Goal: Information Seeking & Learning: Learn about a topic

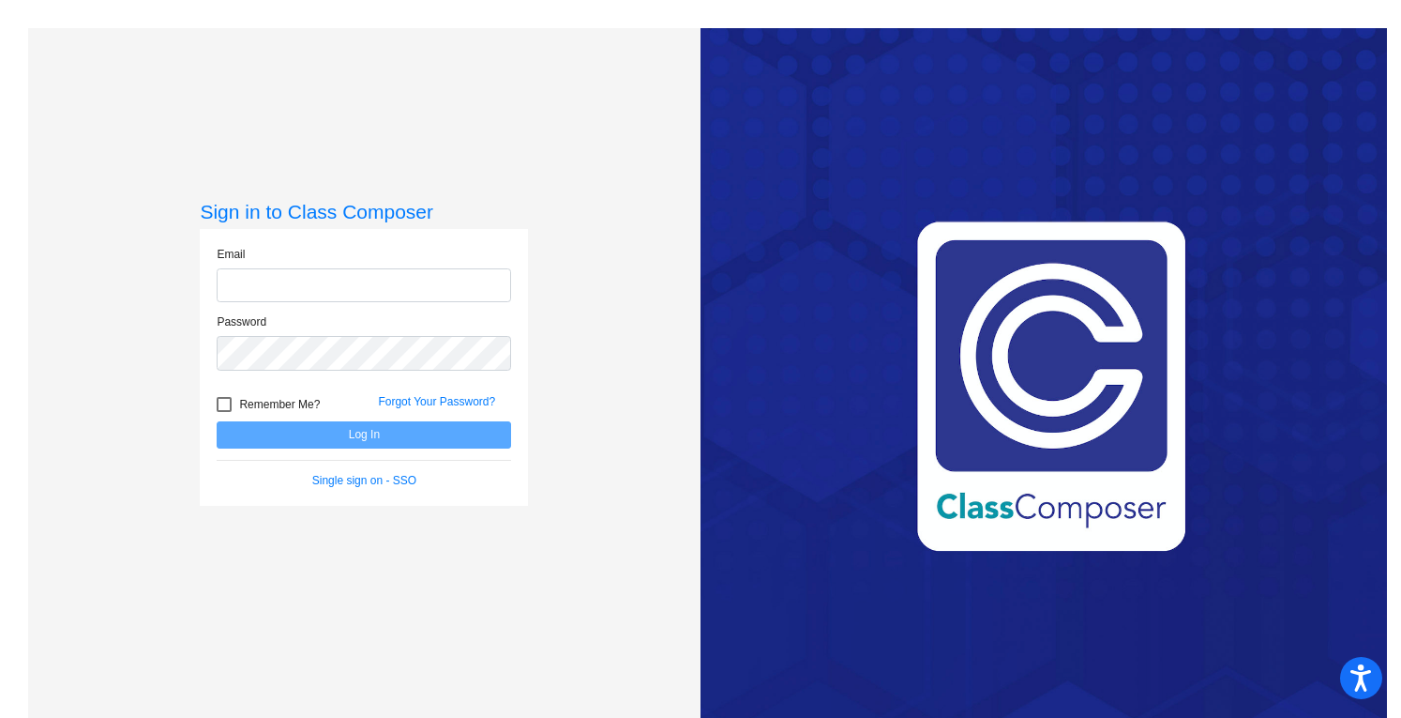
type input "[EMAIL_ADDRESS][DOMAIN_NAME]"
click at [302, 425] on button "Log In" at bounding box center [364, 434] width 295 height 27
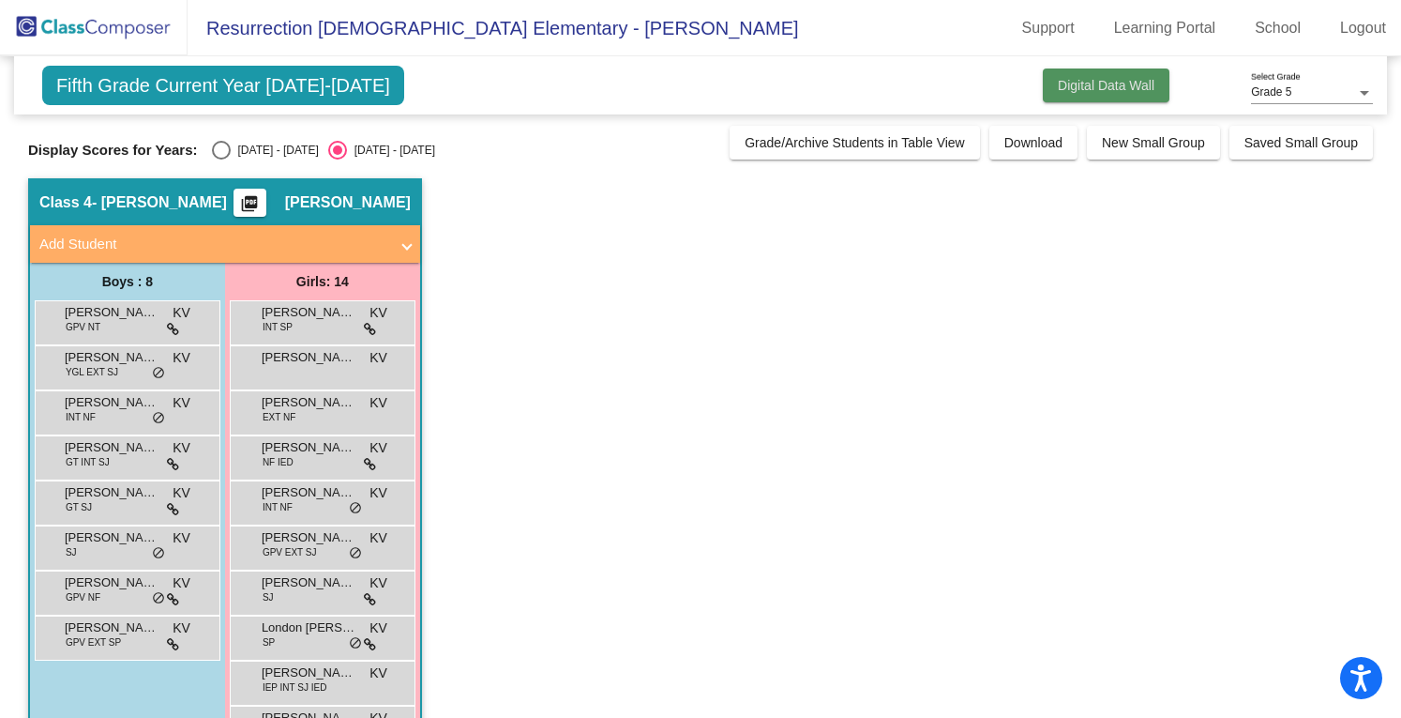
click at [1114, 78] on span "Digital Data Wall" at bounding box center [1106, 85] width 97 height 15
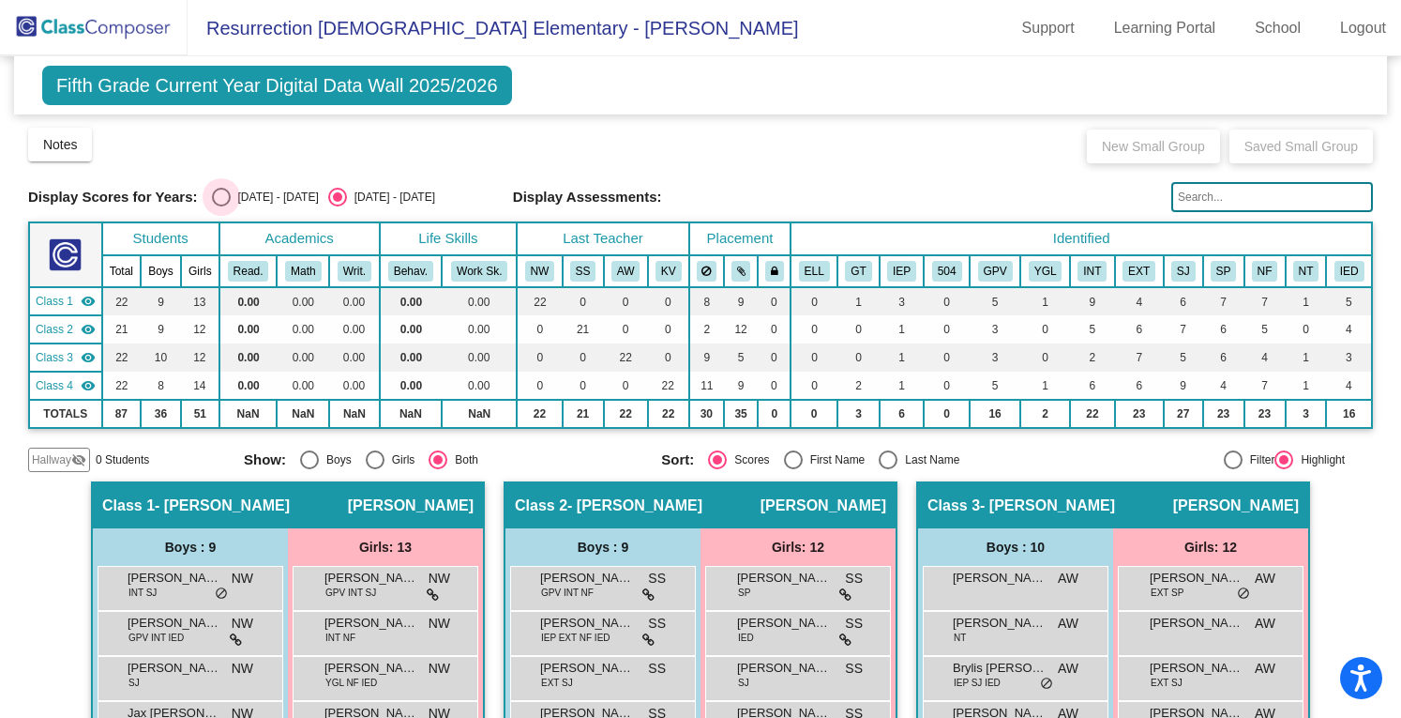
click at [225, 192] on div "Select an option" at bounding box center [221, 197] width 19 height 19
click at [221, 206] on input "[DATE] - [DATE]" at bounding box center [220, 206] width 1 height 1
radio input "true"
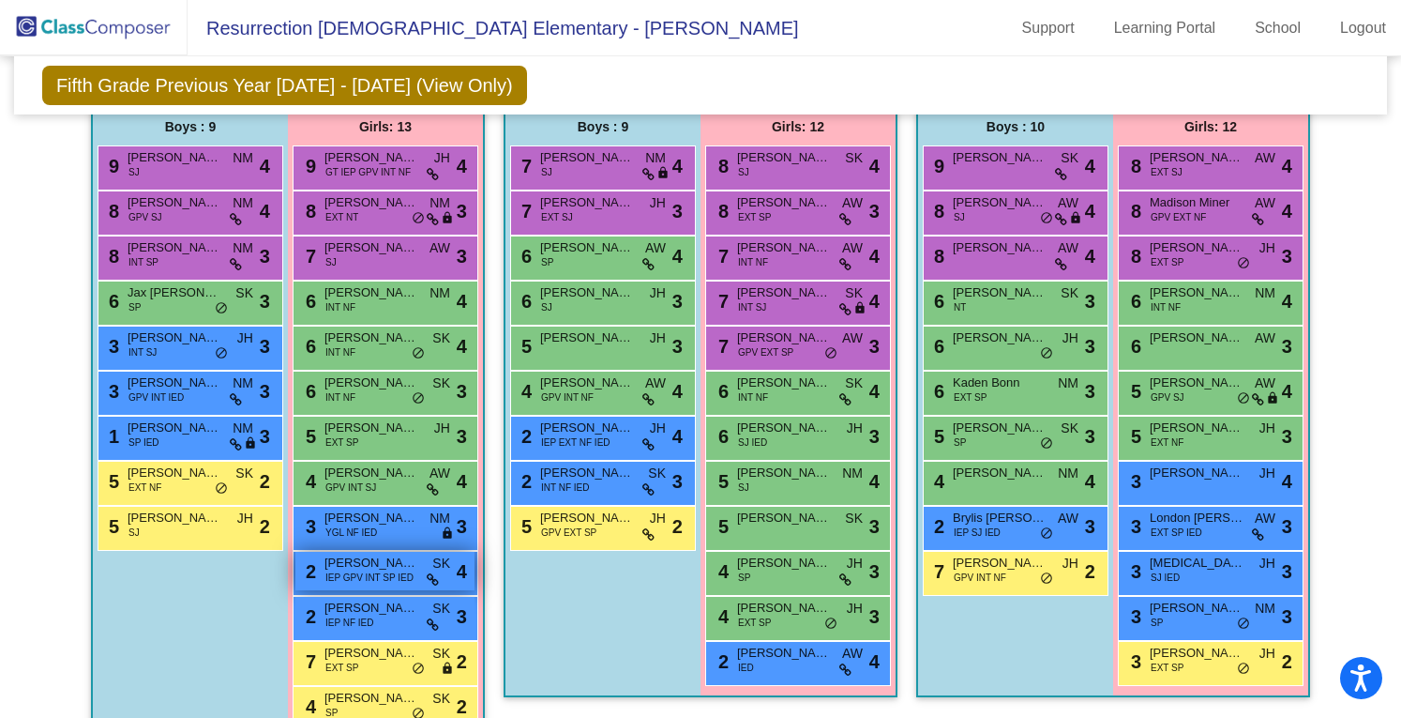
scroll to position [418, 0]
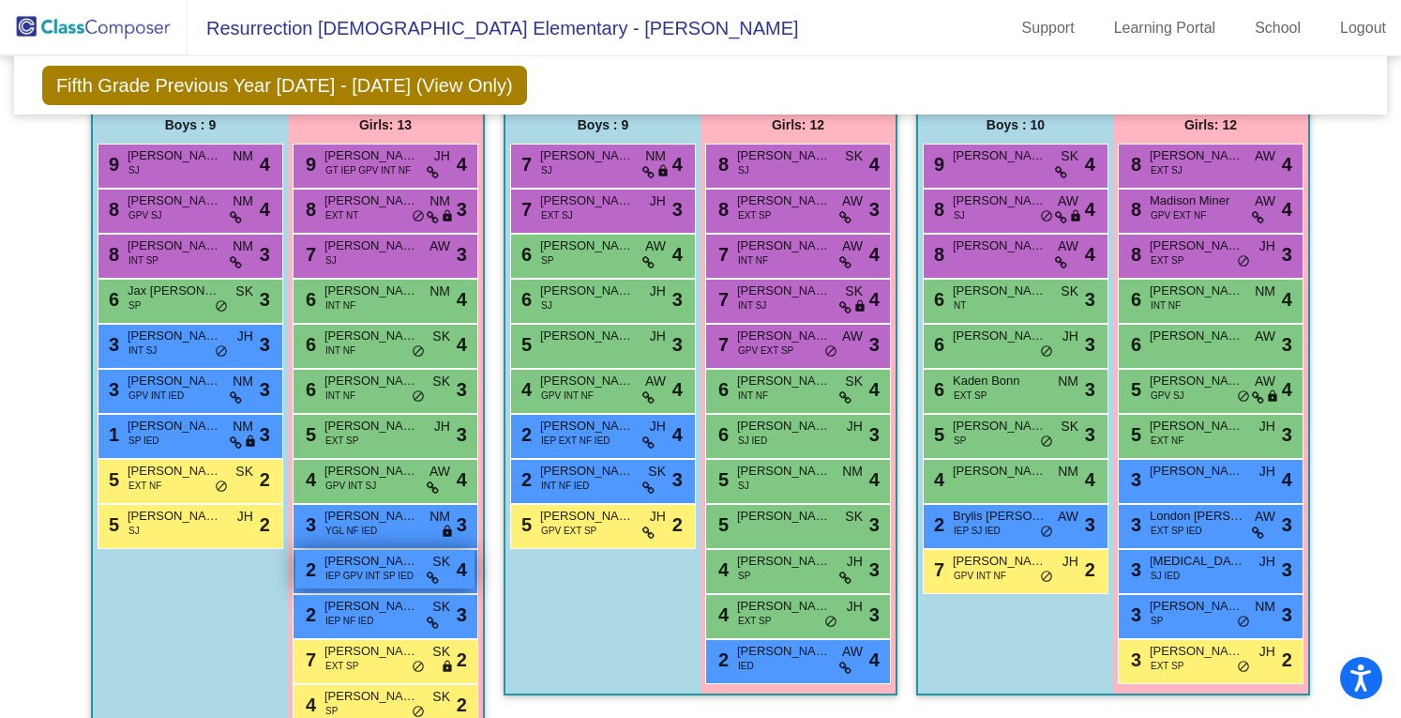
click at [433, 572] on div "2 [PERSON_NAME] IEP GPV INT SP IED SK lock do_not_disturb_alt 4" at bounding box center [384, 569] width 179 height 38
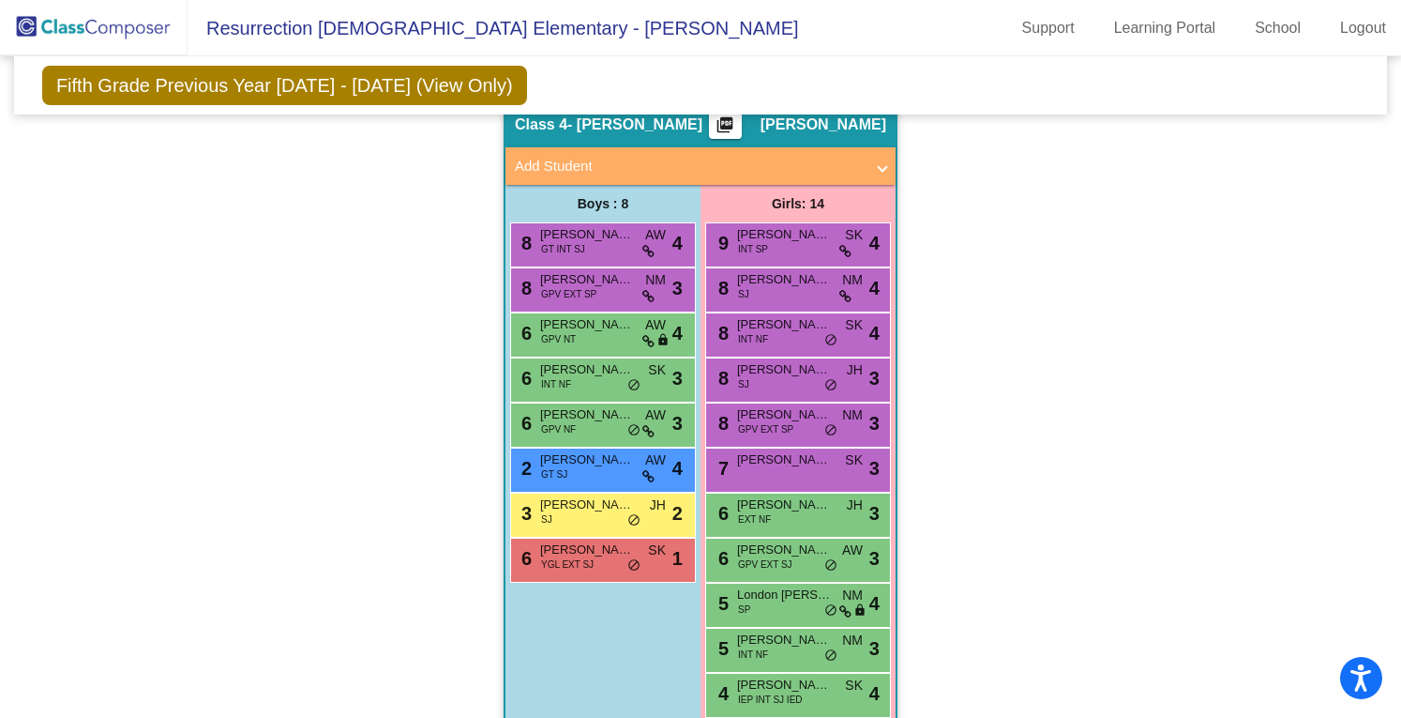
scroll to position [1075, 0]
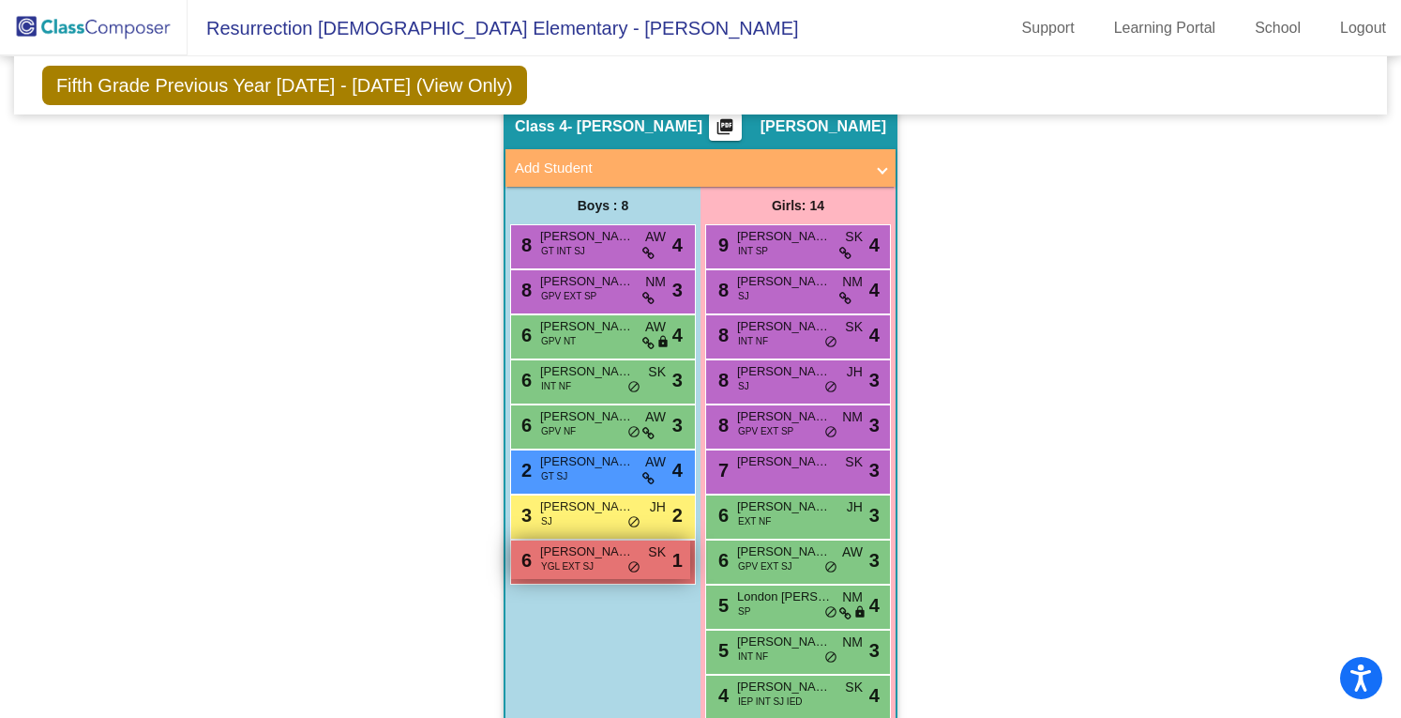
click at [639, 567] on div "6 [PERSON_NAME] EXT SJ SK lock do_not_disturb_alt 1" at bounding box center [600, 559] width 179 height 38
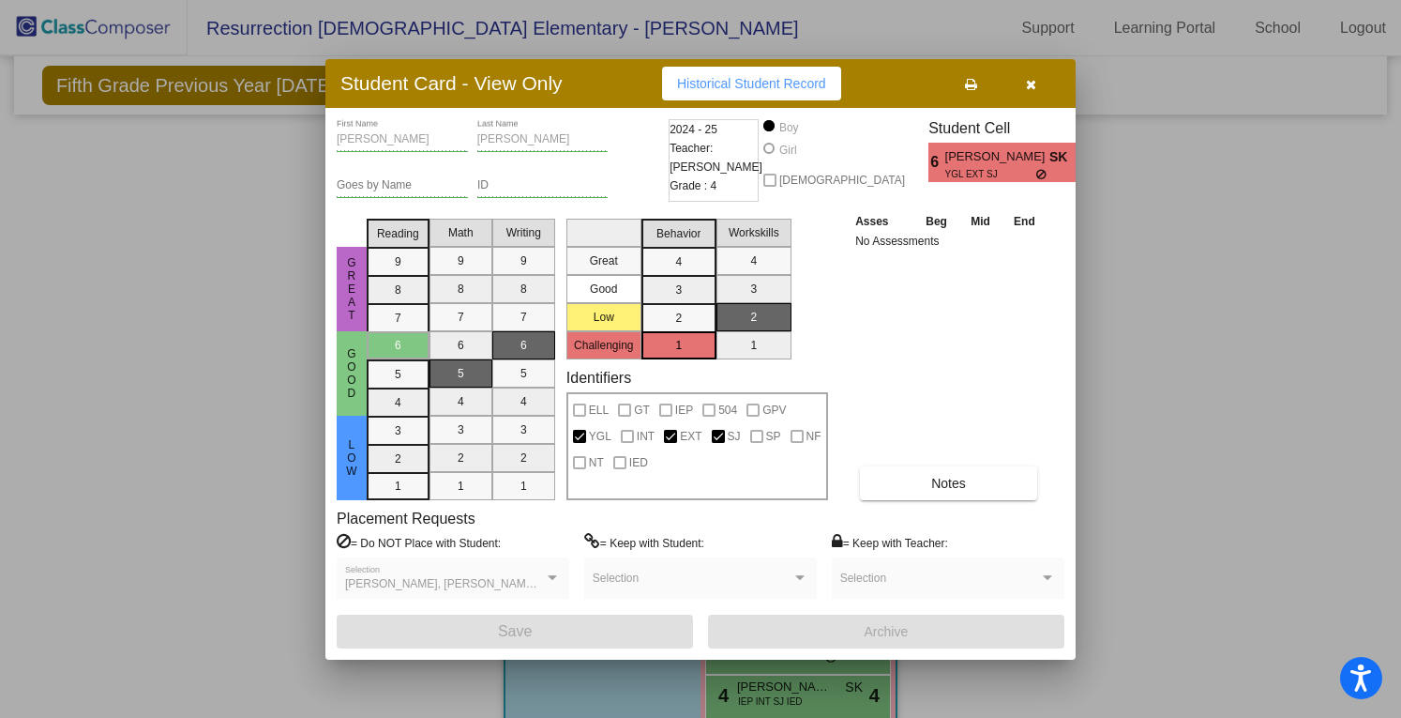
click at [538, 574] on div "[PERSON_NAME], [PERSON_NAME] [PERSON_NAME], [PERSON_NAME], [PERSON_NAME] Select…" at bounding box center [453, 583] width 216 height 34
click at [1029, 83] on icon "button" at bounding box center [1031, 84] width 10 height 13
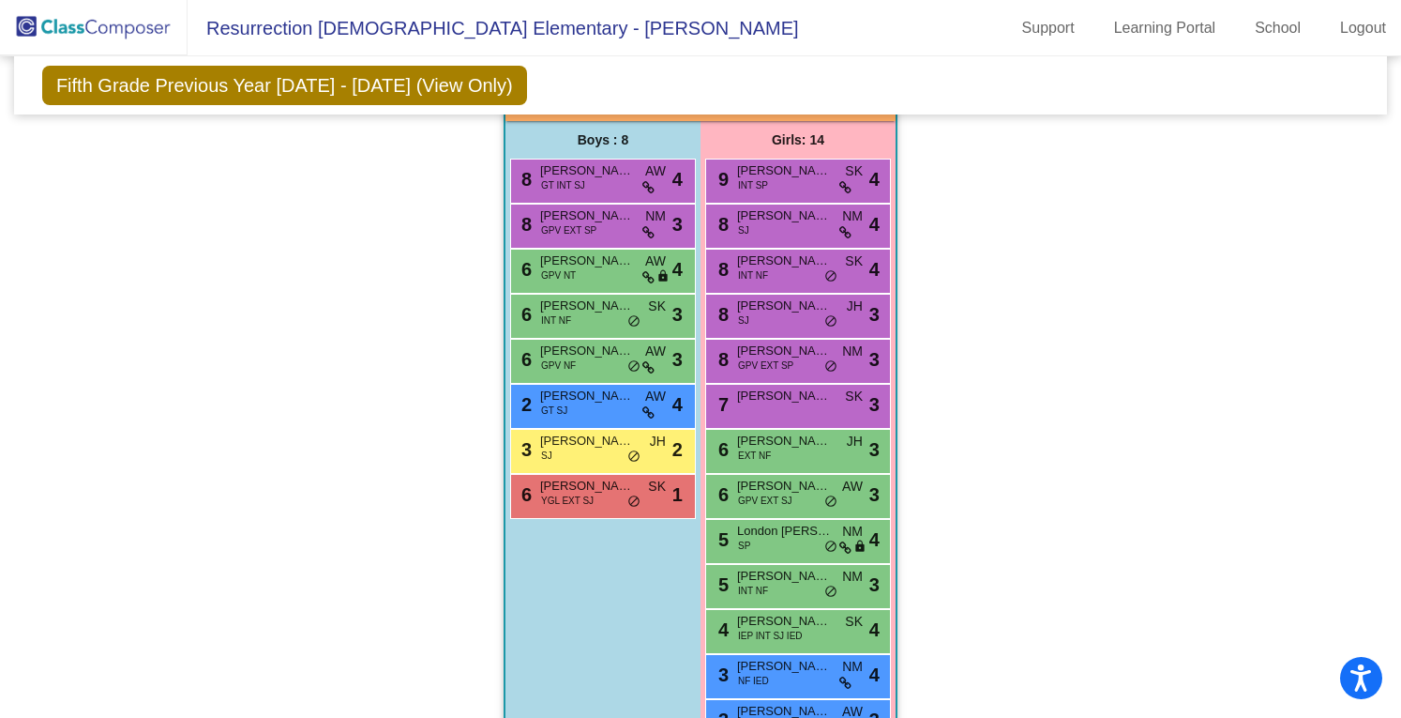
scroll to position [1141, 0]
click at [662, 271] on span "lock" at bounding box center [663, 276] width 13 height 15
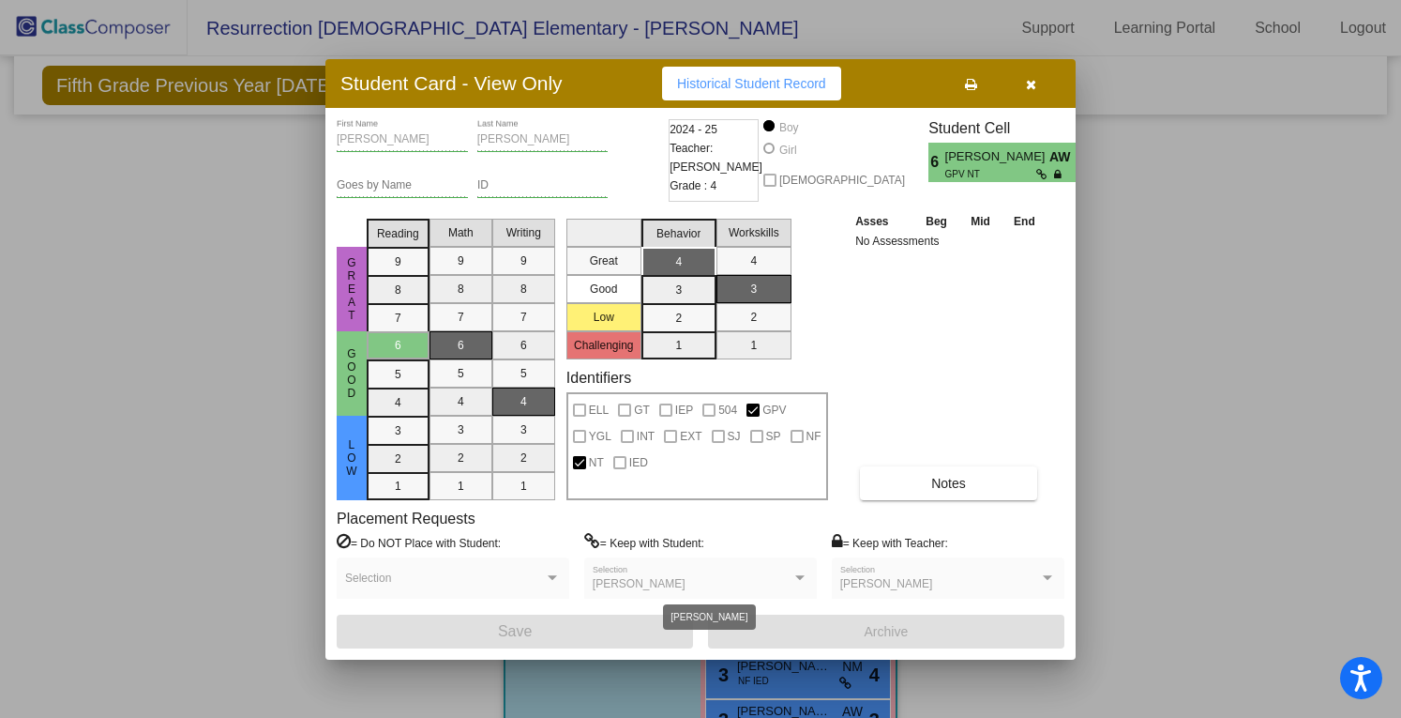
click at [791, 579] on div "[PERSON_NAME]" at bounding box center [692, 584] width 199 height 13
click at [1033, 76] on span "button" at bounding box center [1031, 83] width 10 height 15
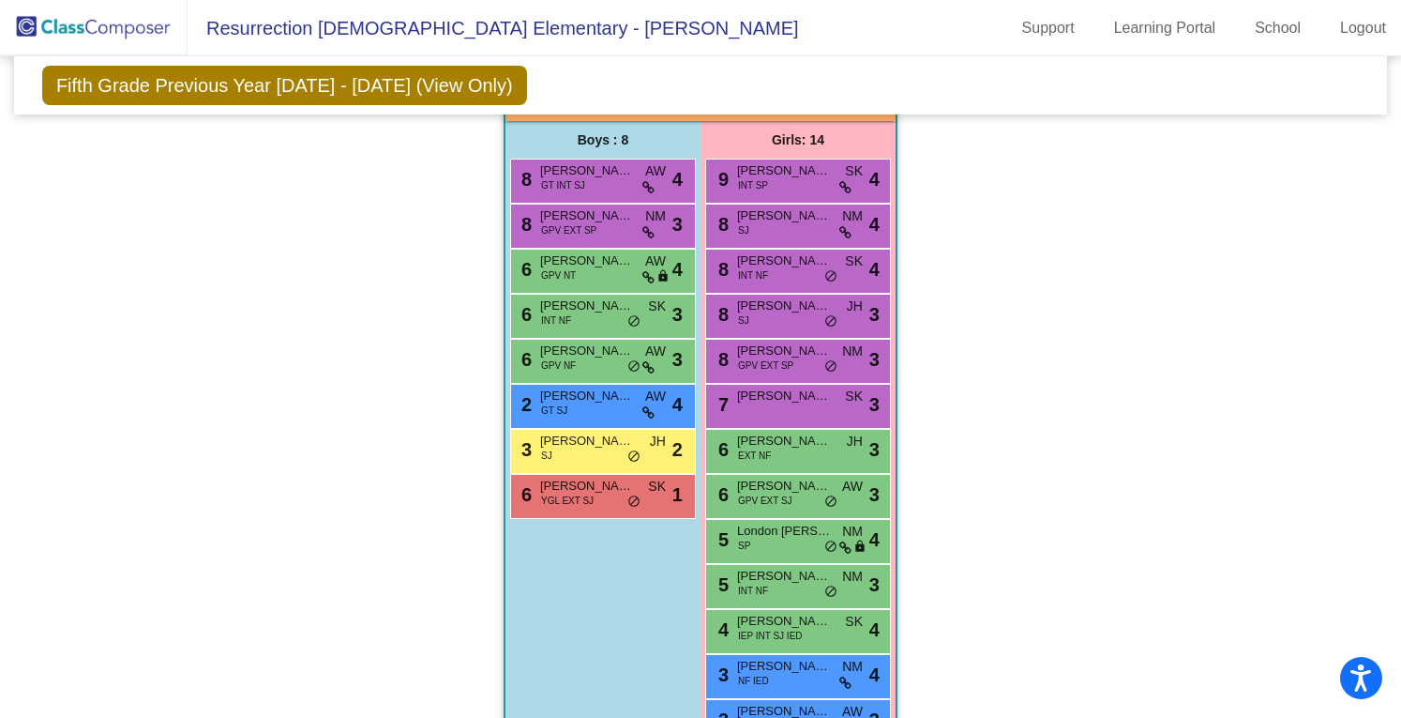
scroll to position [1128, 0]
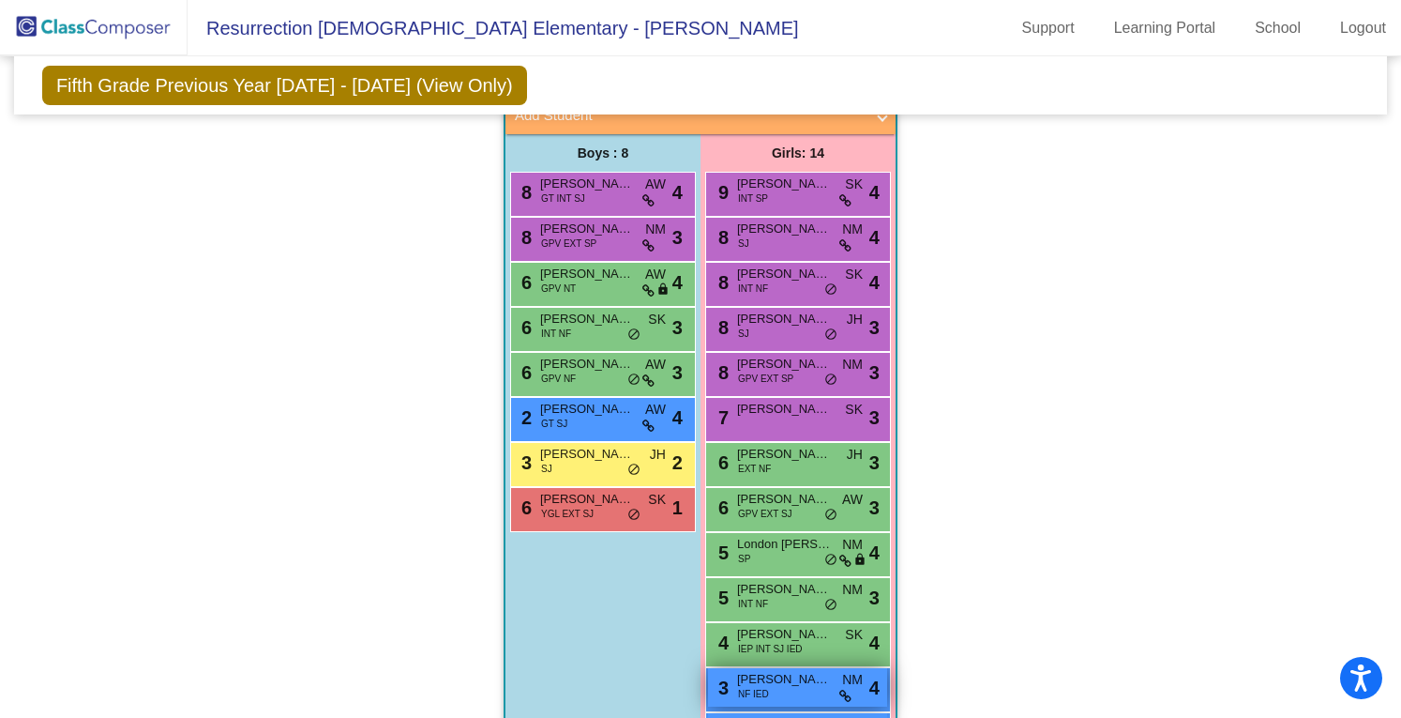
click at [842, 684] on span "NM" at bounding box center [852, 680] width 21 height 20
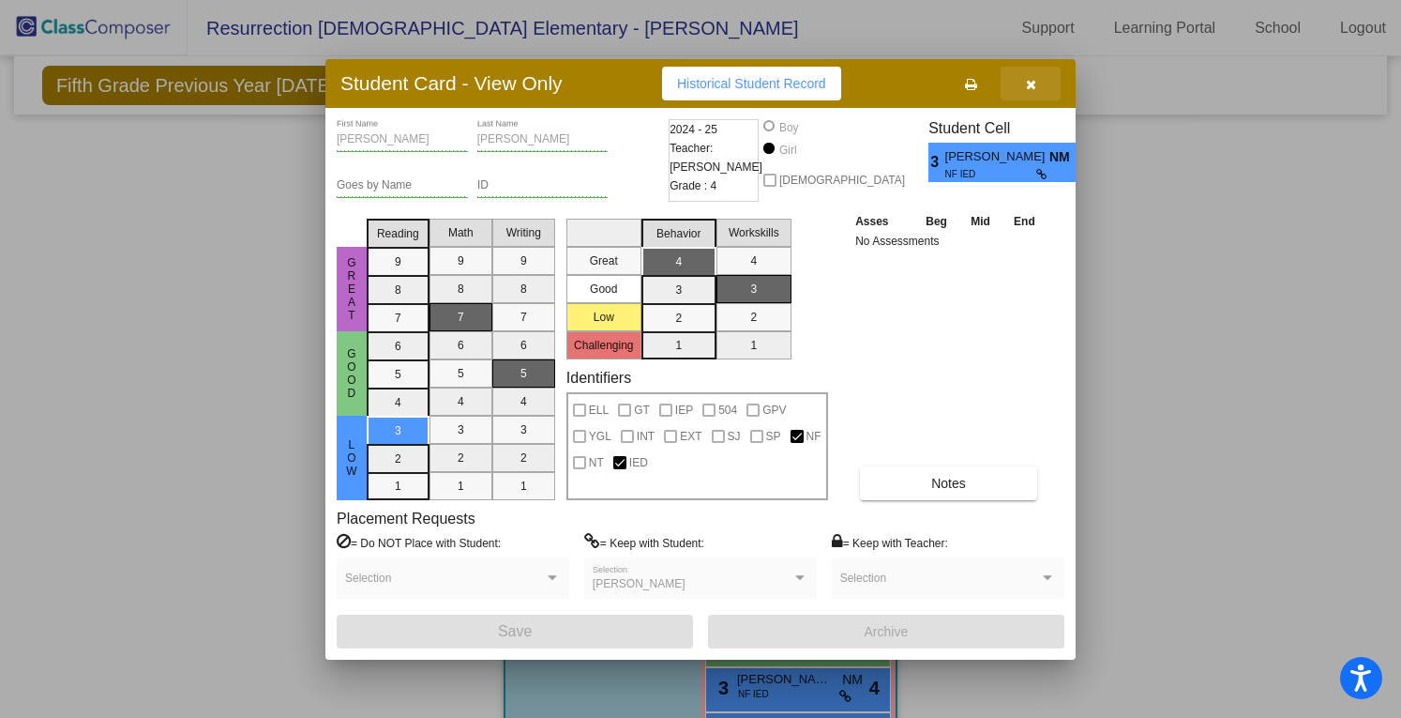
click at [1040, 82] on button "button" at bounding box center [1031, 84] width 60 height 34
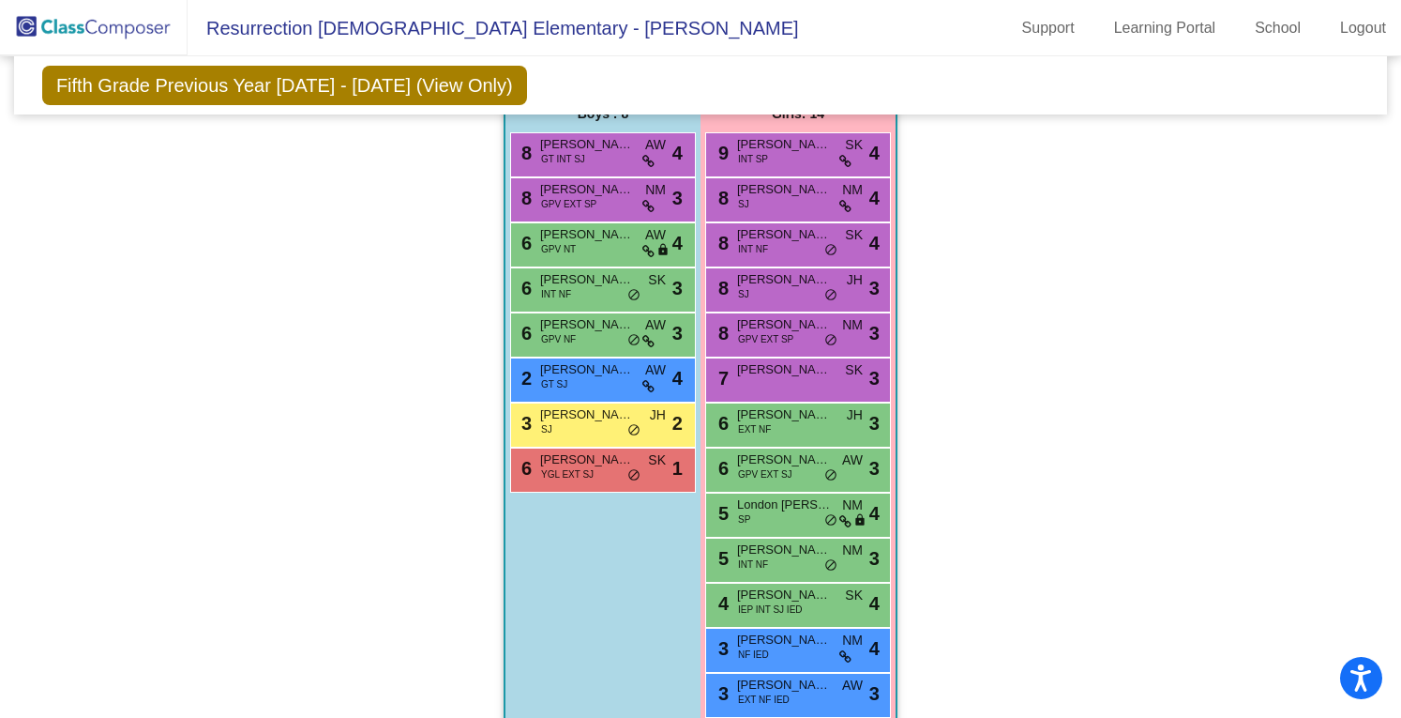
scroll to position [1165, 0]
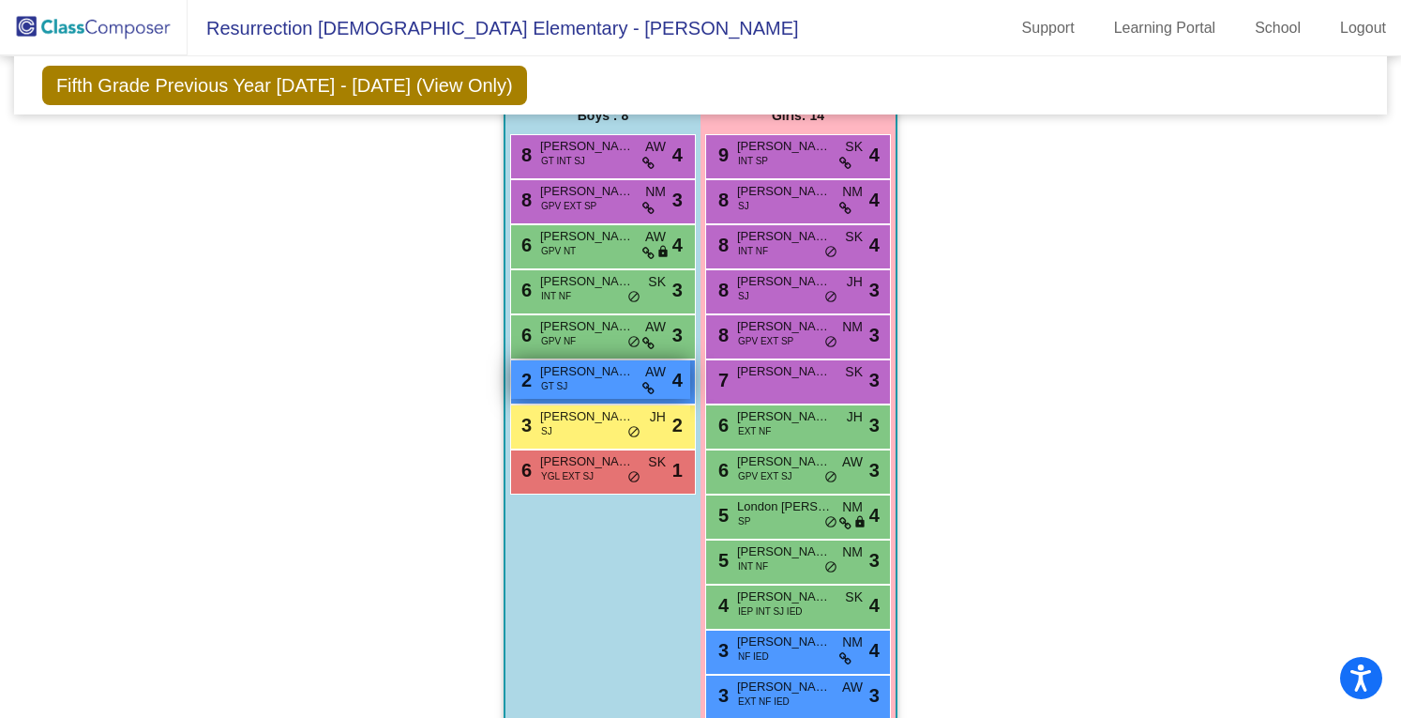
click at [572, 372] on span "[PERSON_NAME]" at bounding box center [587, 371] width 94 height 19
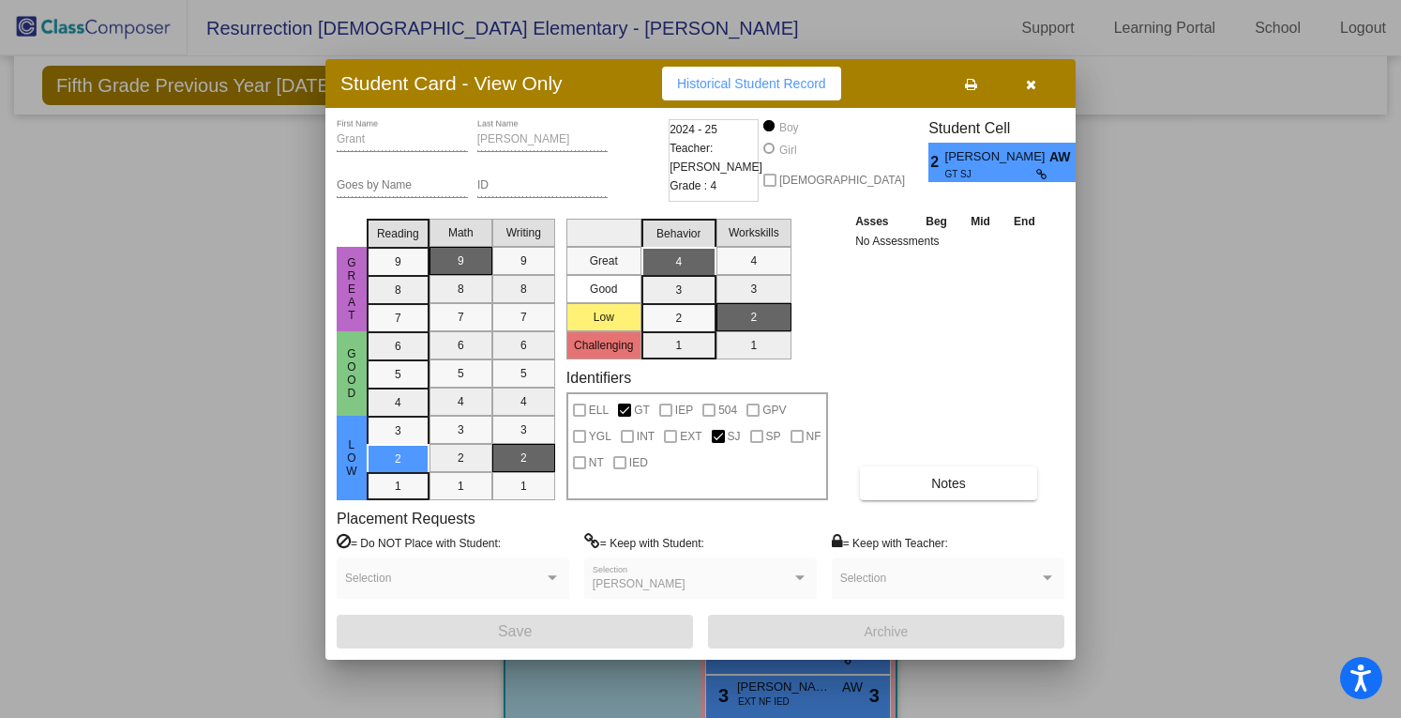
click at [1024, 90] on button "button" at bounding box center [1031, 84] width 60 height 34
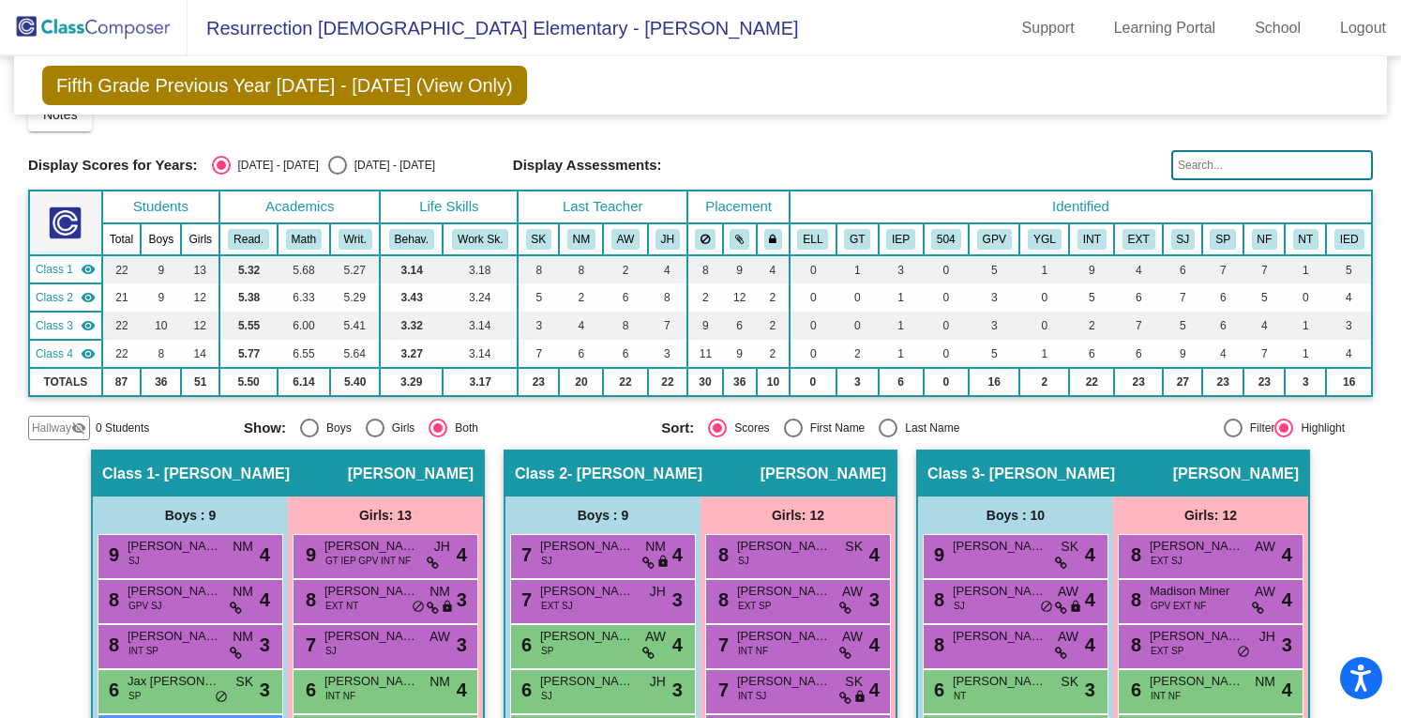
scroll to position [0, 0]
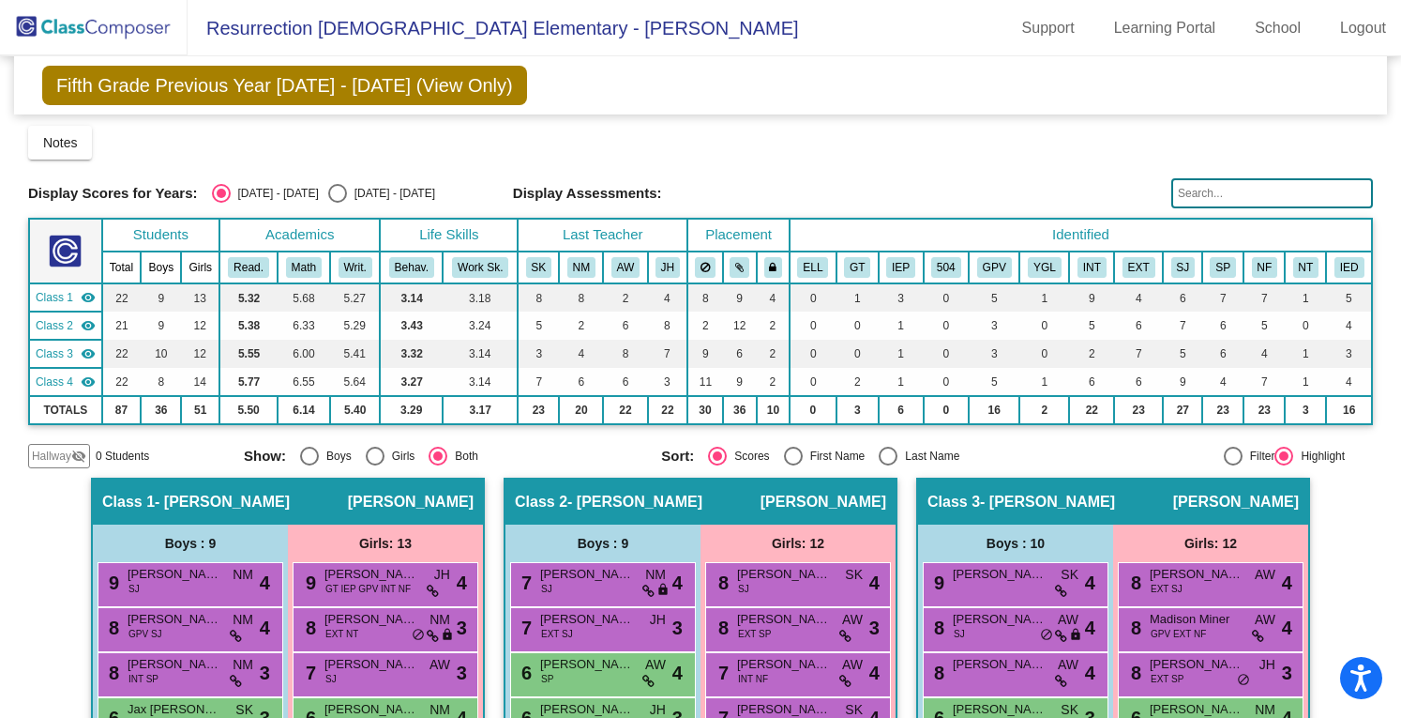
click at [328, 189] on div "Select an option" at bounding box center [337, 193] width 19 height 19
click at [337, 203] on input "[DATE] - [DATE]" at bounding box center [337, 203] width 1 height 1
radio input "true"
click at [328, 189] on div "Select an option" at bounding box center [337, 193] width 19 height 19
click at [337, 203] on input "[DATE] - [DATE]" at bounding box center [337, 203] width 1 height 1
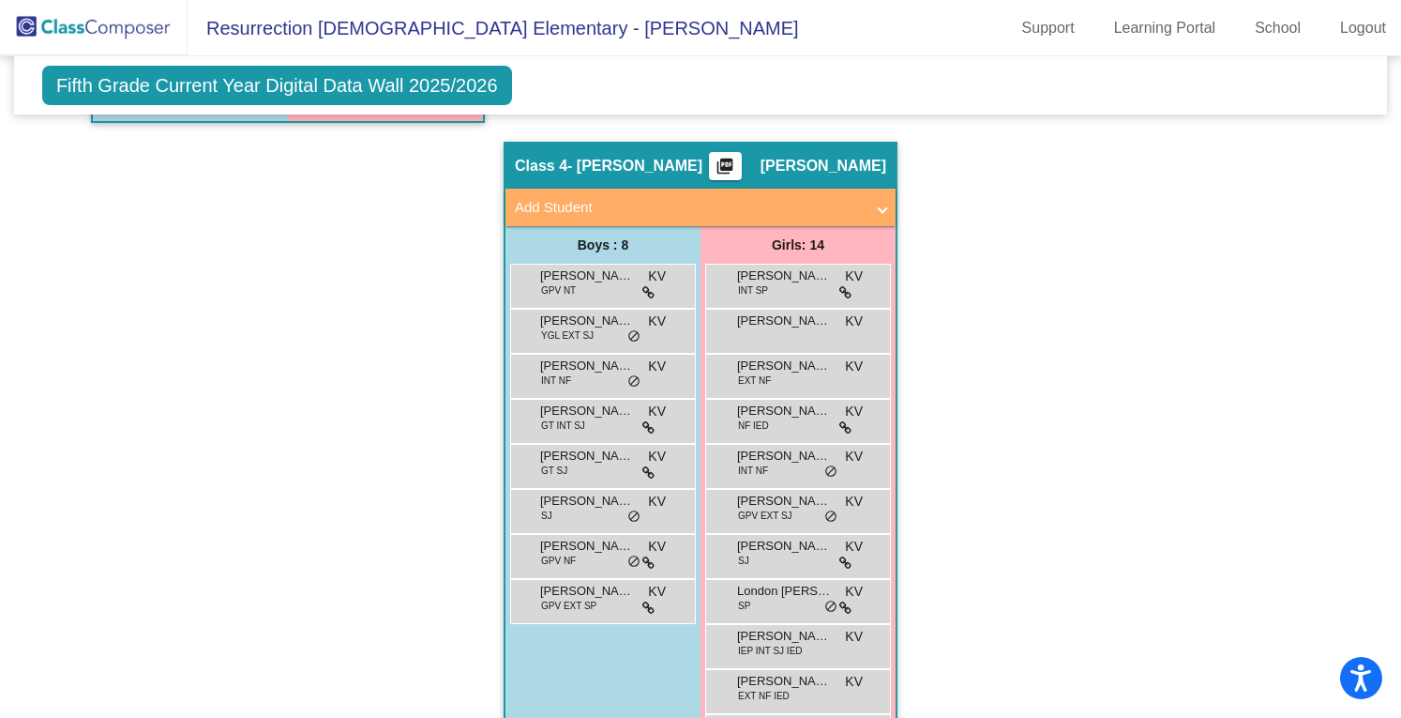
scroll to position [1058, 0]
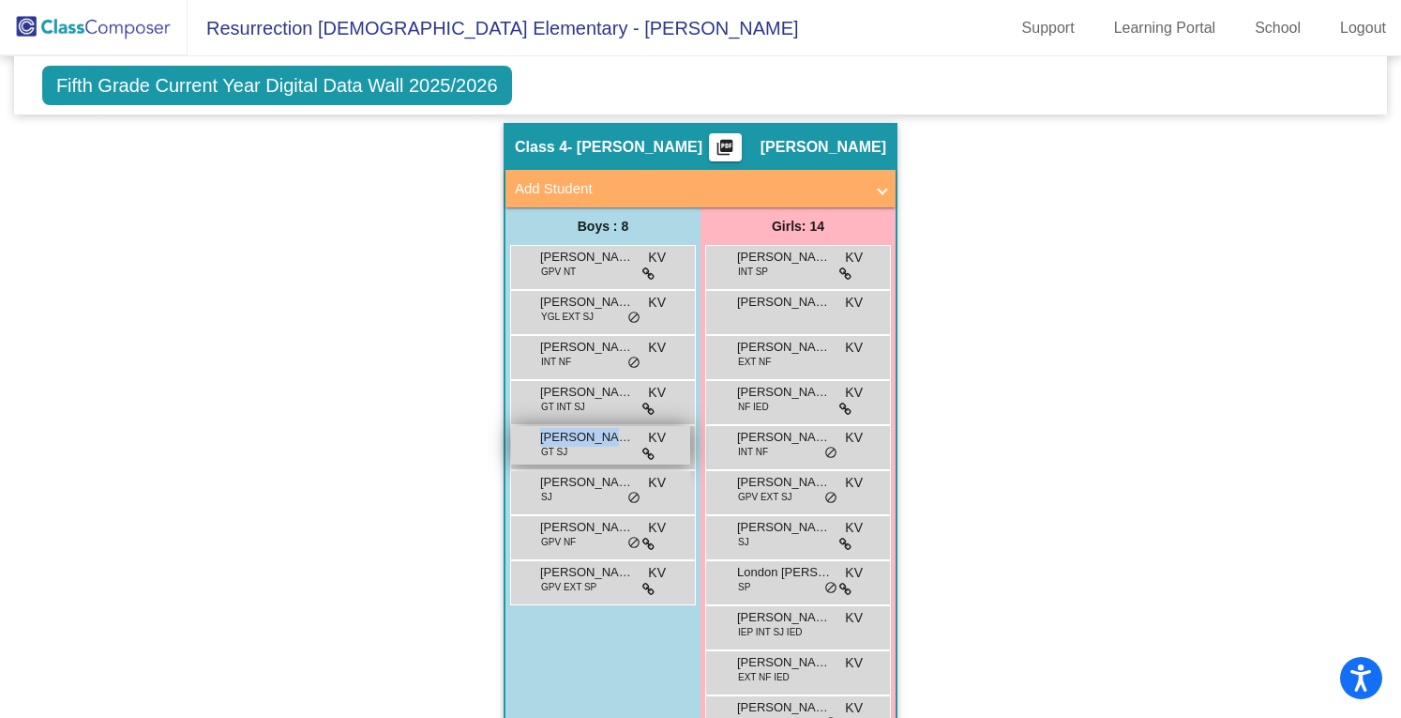
click at [628, 445] on div "[PERSON_NAME] GT SJ KV lock do_not_disturb_alt" at bounding box center [600, 445] width 179 height 38
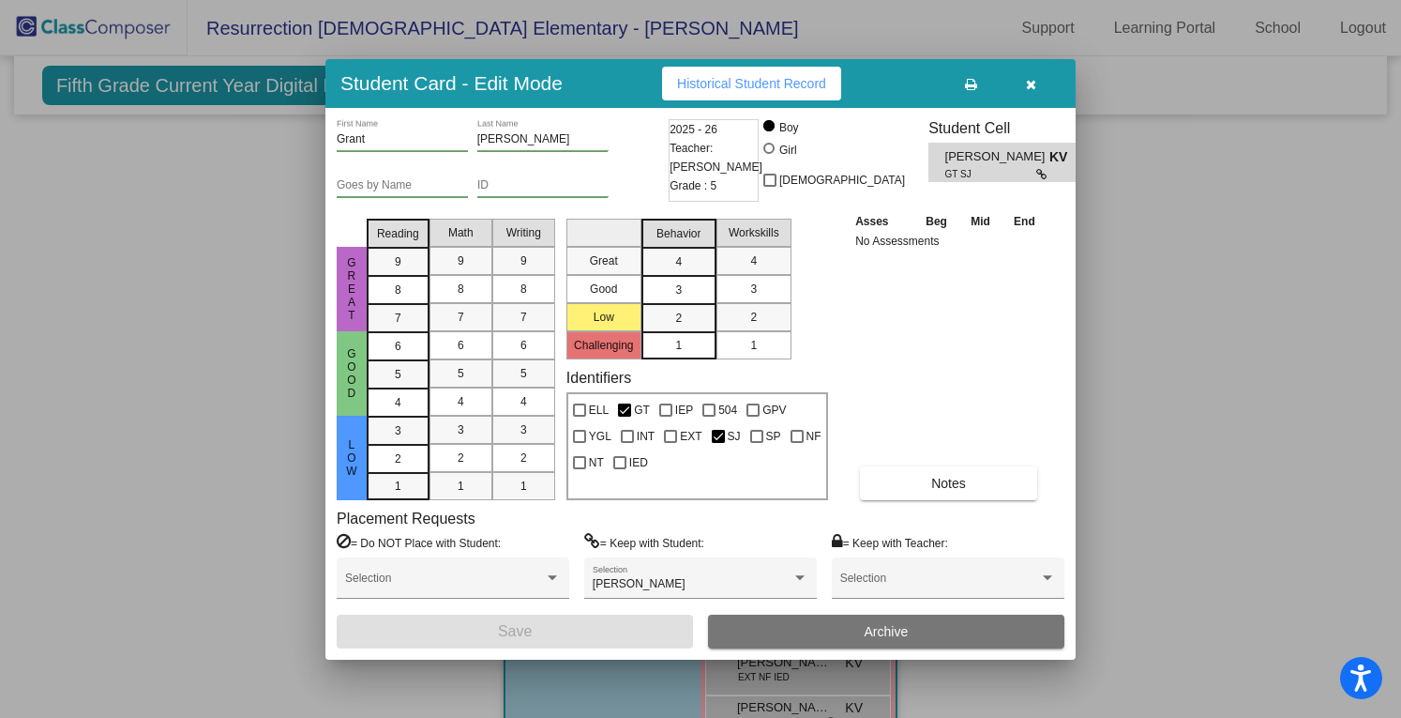
click at [750, 78] on span "Historical Student Record" at bounding box center [751, 83] width 149 height 15
click at [1033, 89] on icon "button" at bounding box center [1031, 84] width 10 height 13
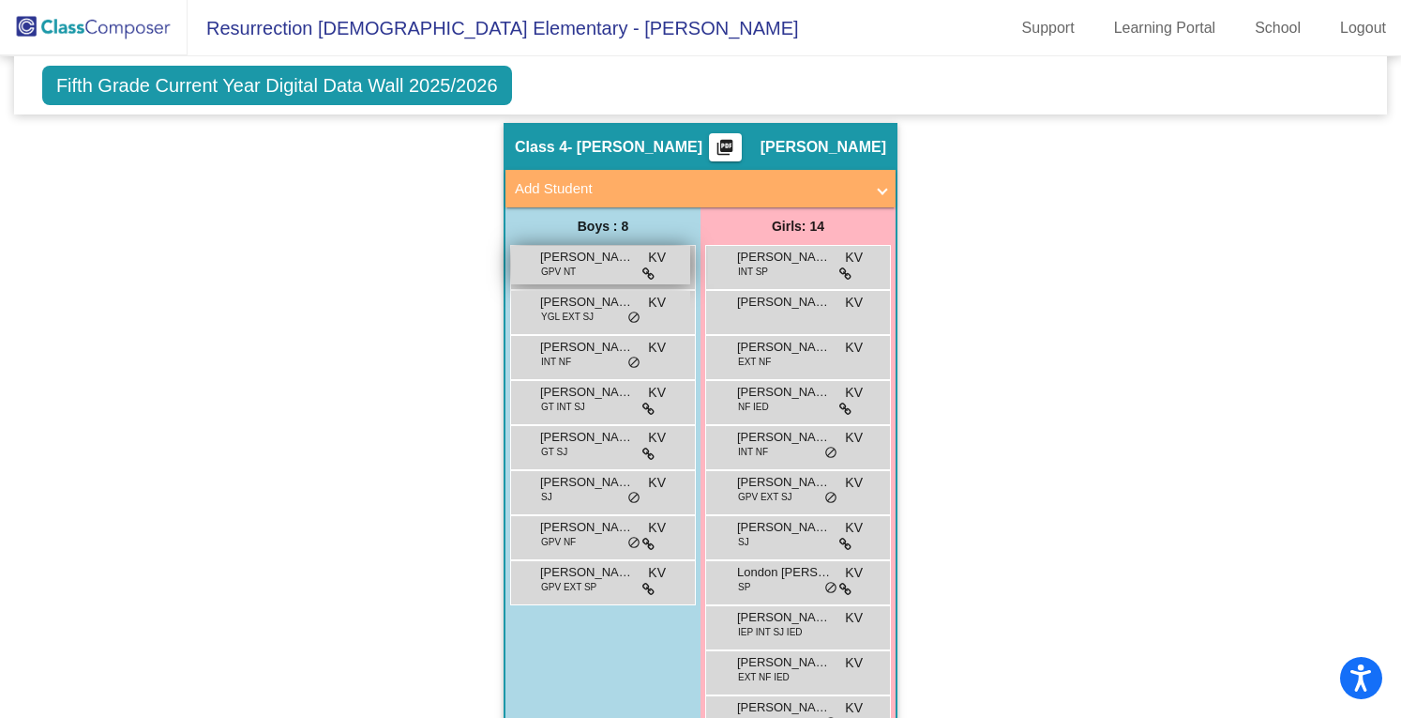
click at [600, 255] on span "[PERSON_NAME]" at bounding box center [587, 257] width 94 height 19
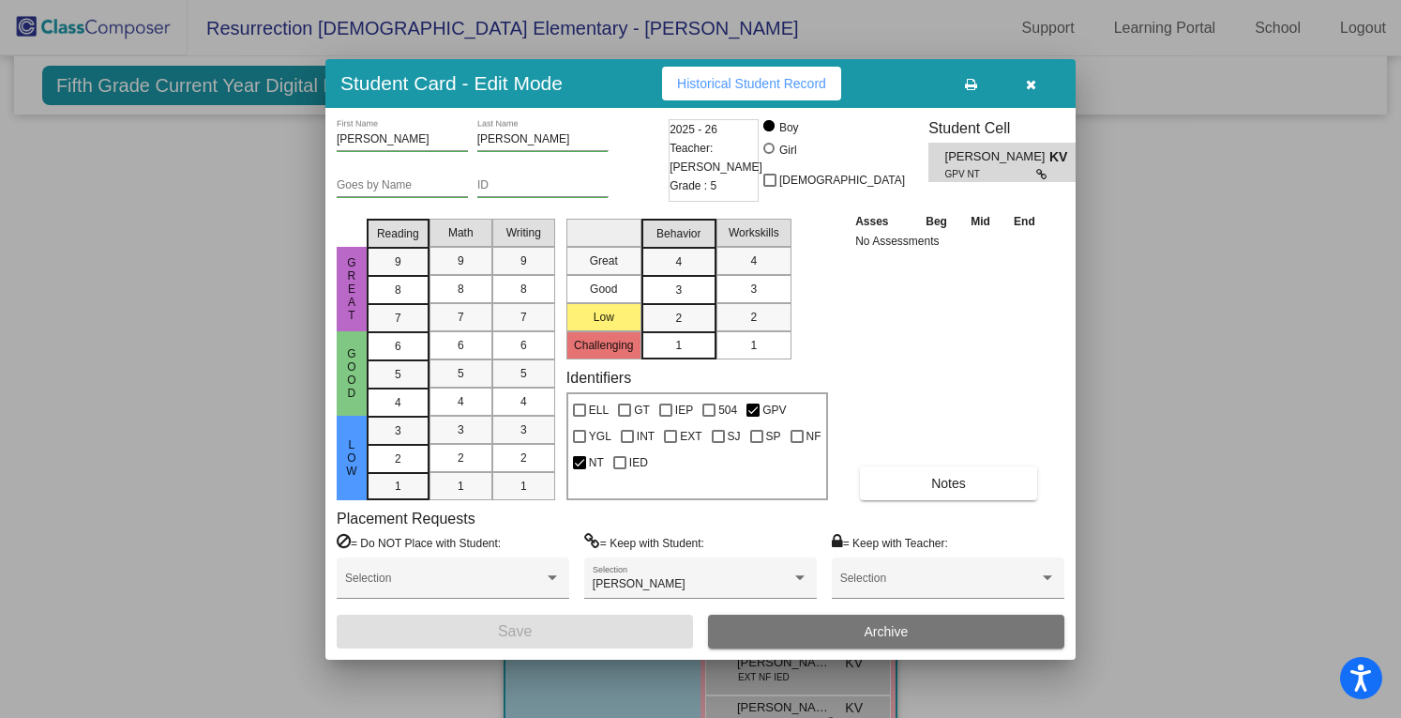
click at [779, 93] on button "Historical Student Record" at bounding box center [751, 84] width 179 height 34
click at [1030, 98] on button "button" at bounding box center [1031, 84] width 60 height 34
